Goal: Task Accomplishment & Management: Complete application form

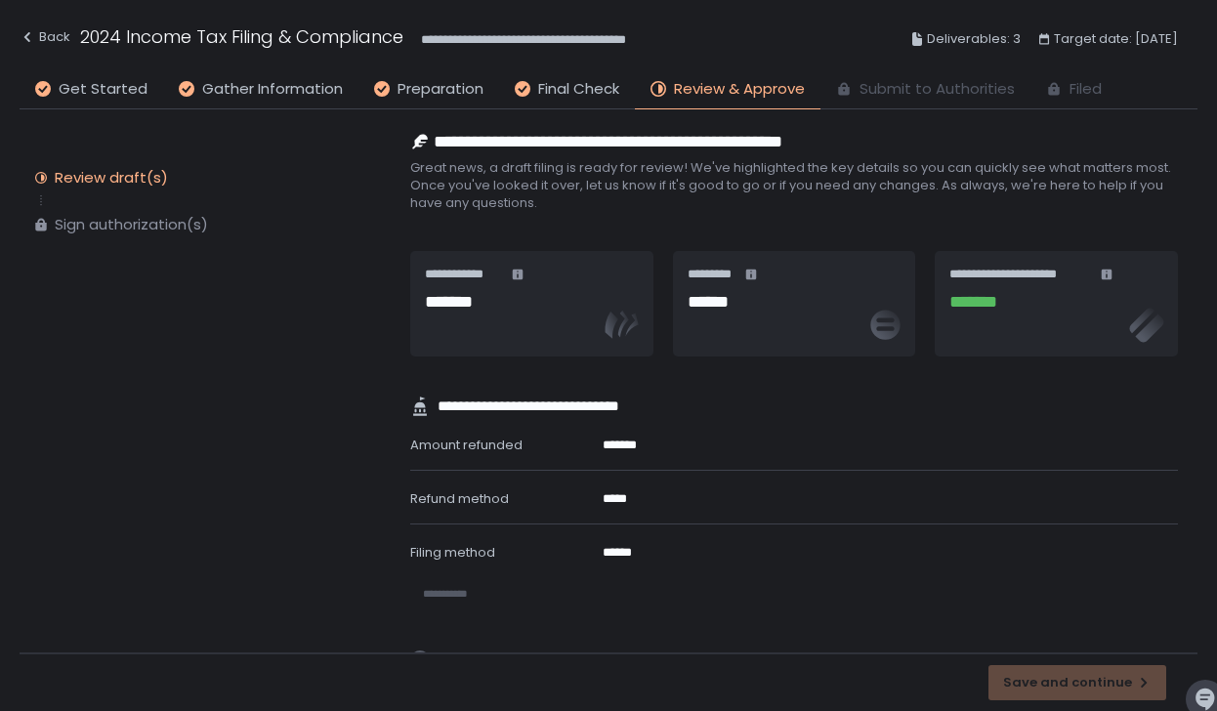
click at [619, 319] on icon at bounding box center [622, 325] width 39 height 39
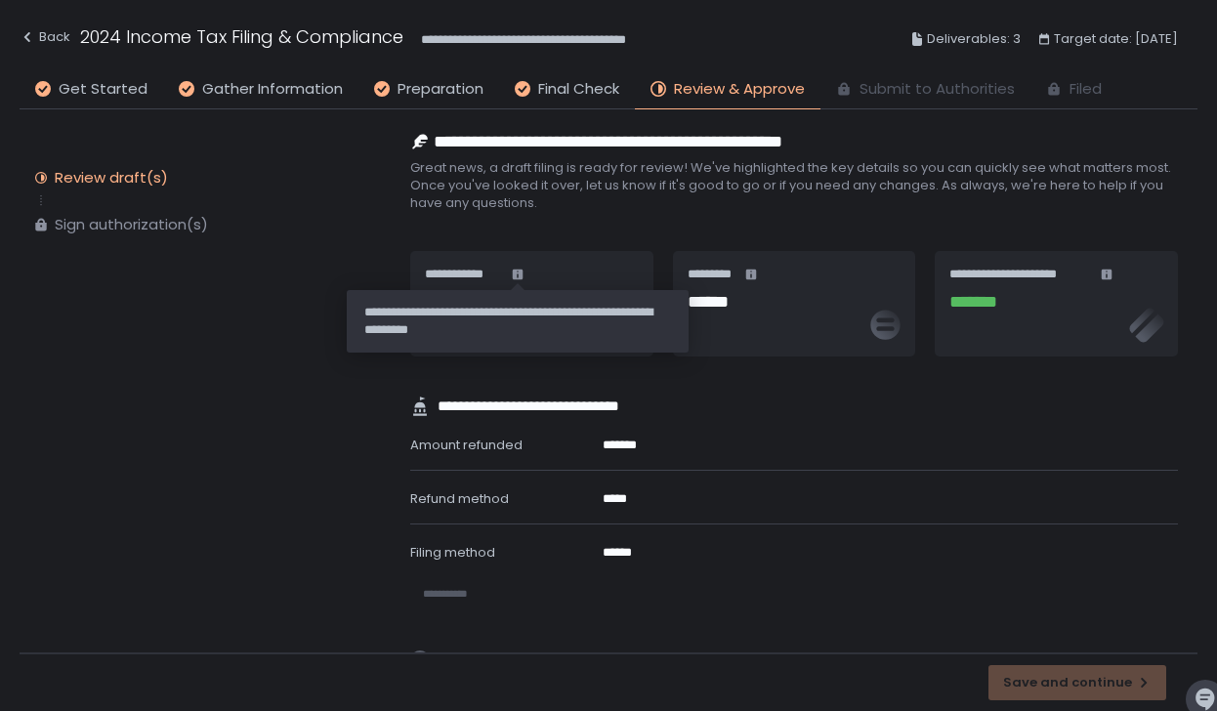
click at [515, 275] on icon at bounding box center [517, 274] width 11 height 11
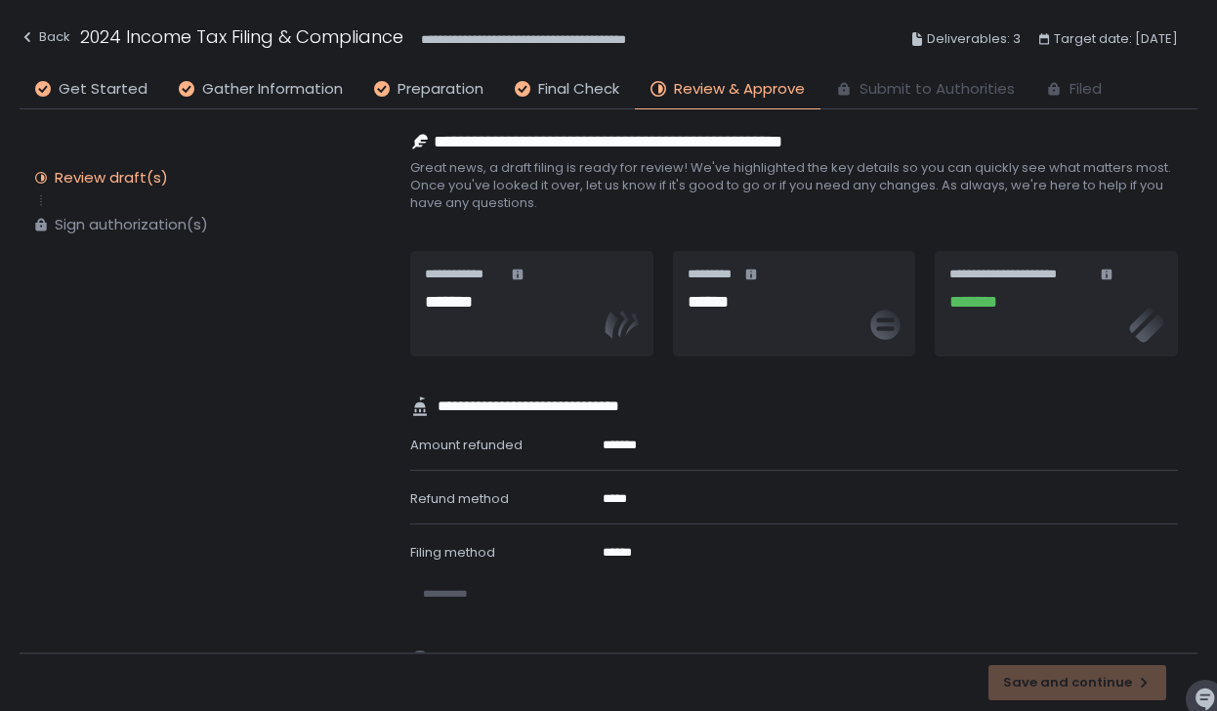
click at [519, 277] on icon at bounding box center [517, 274] width 11 height 11
click at [976, 302] on h1 "*******" at bounding box center [1055, 302] width 212 height 26
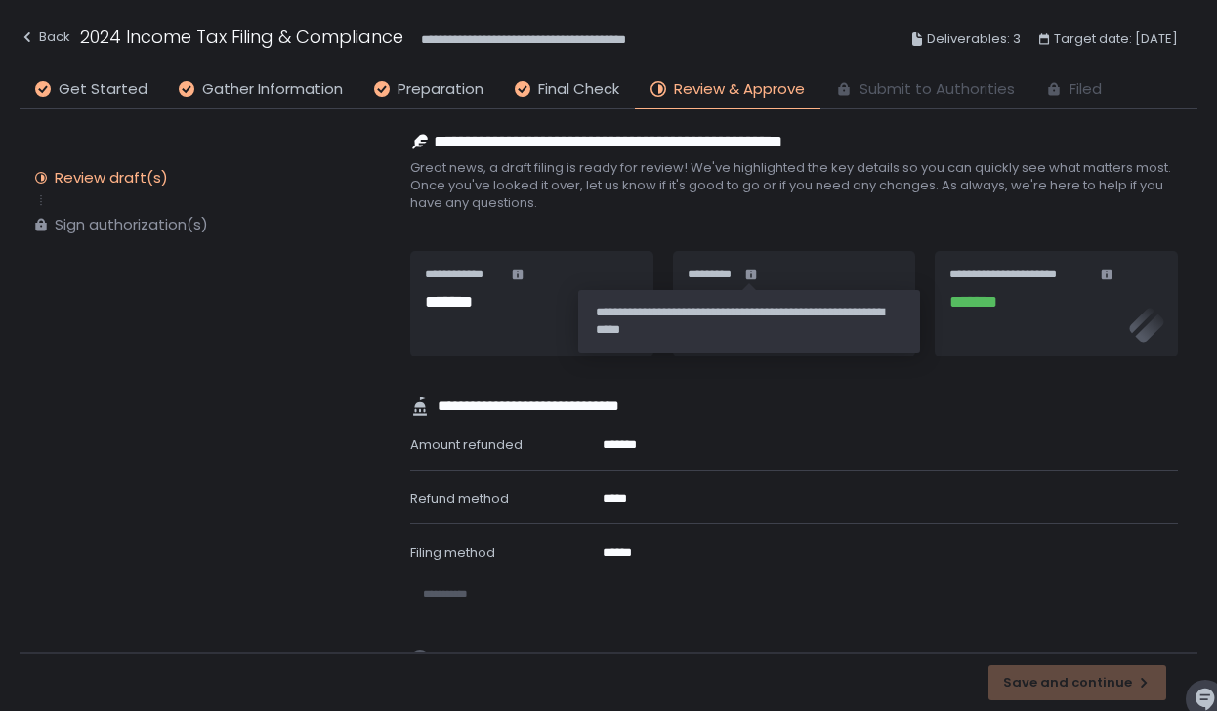
click at [753, 277] on icon at bounding box center [751, 274] width 11 height 11
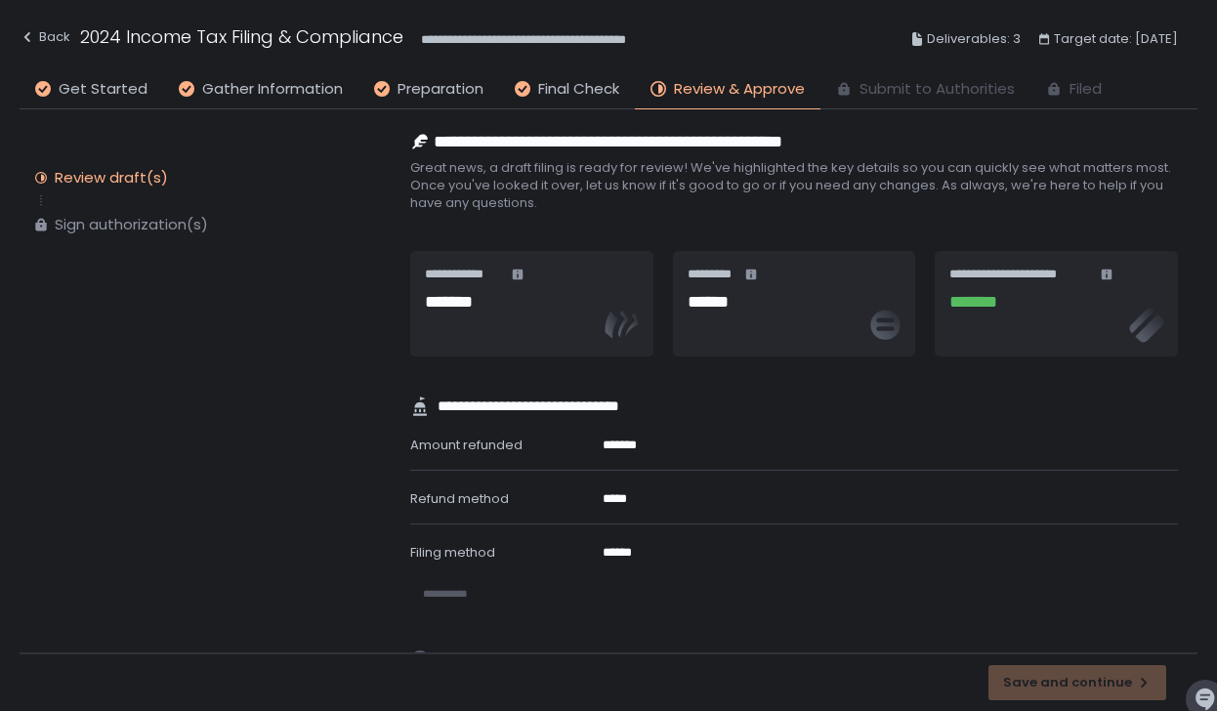
click at [749, 276] on icon at bounding box center [751, 275] width 12 height 12
click at [731, 306] on h1 "******" at bounding box center [794, 302] width 212 height 26
click at [884, 318] on icon at bounding box center [883, 325] width 39 height 39
click at [749, 278] on icon at bounding box center [751, 274] width 11 height 11
click at [749, 273] on icon at bounding box center [751, 275] width 12 height 12
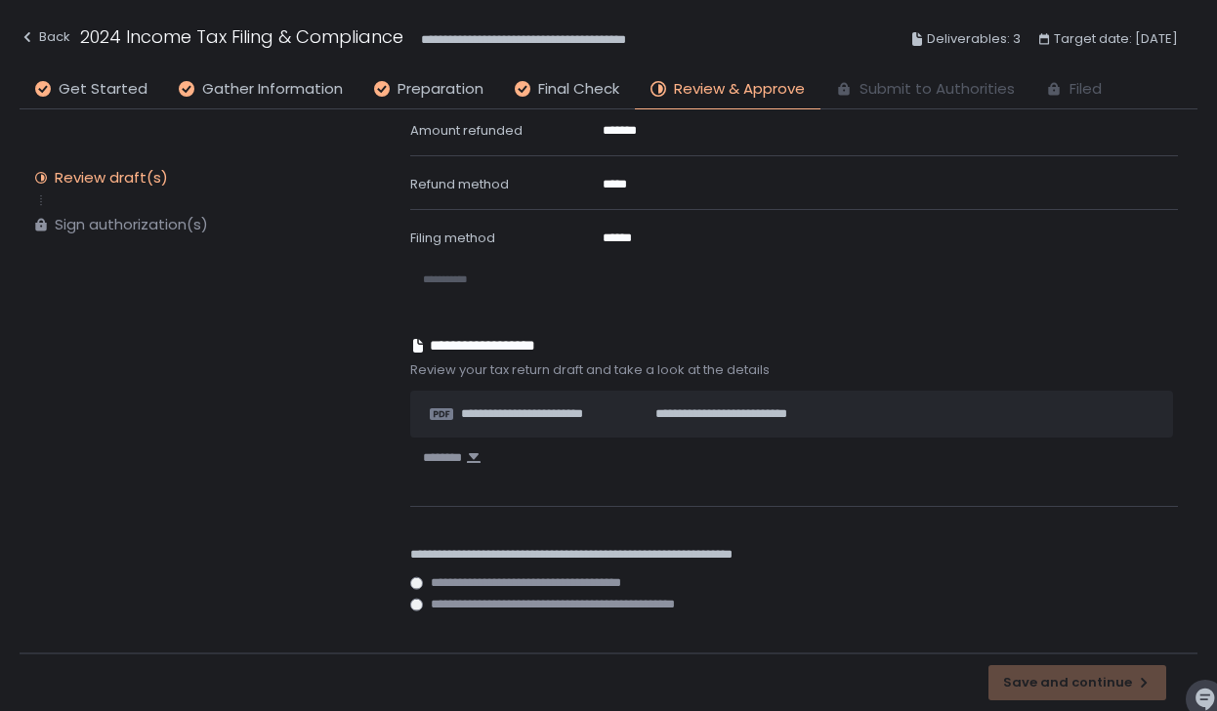
scroll to position [787, 0]
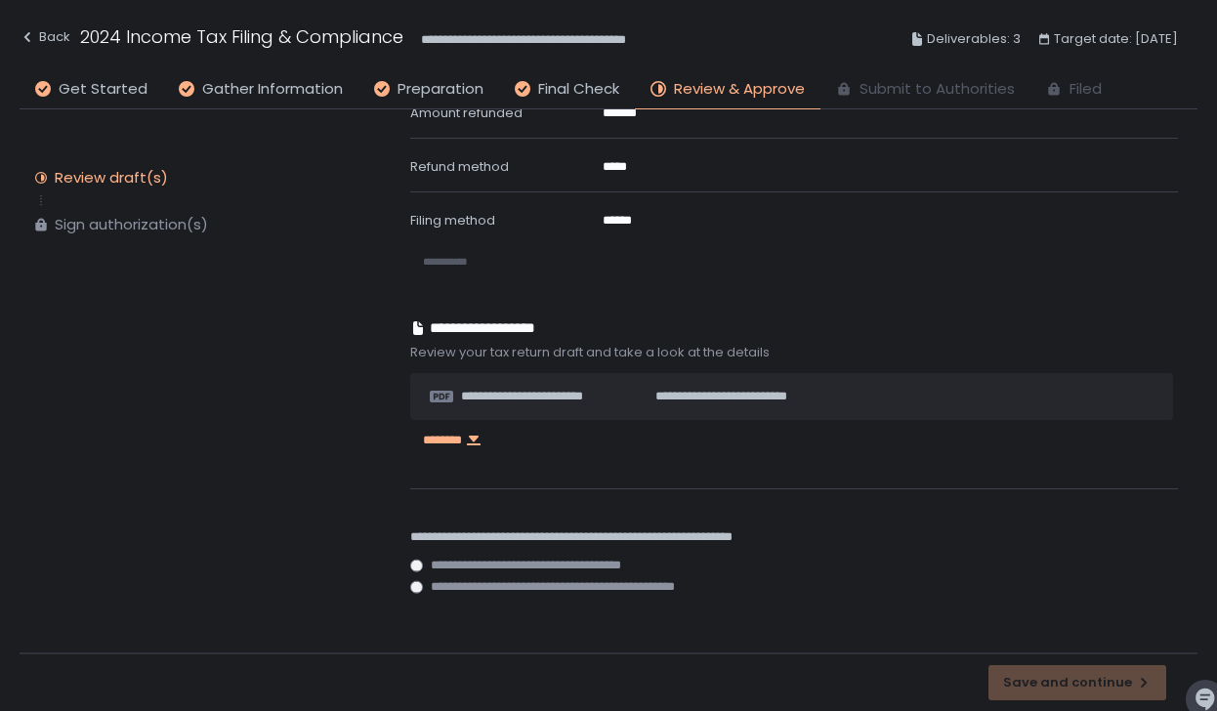
click at [481, 444] on icon "button" at bounding box center [474, 441] width 16 height 16
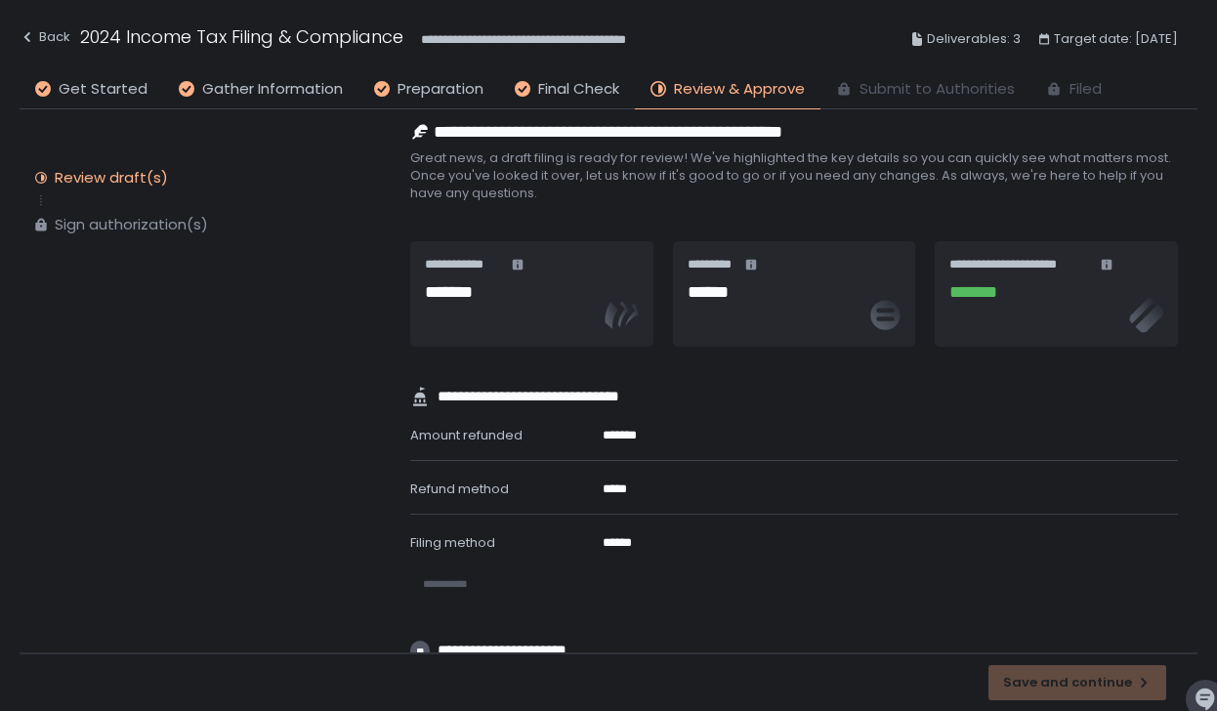
scroll to position [11, 0]
